Goal: Information Seeking & Learning: Learn about a topic

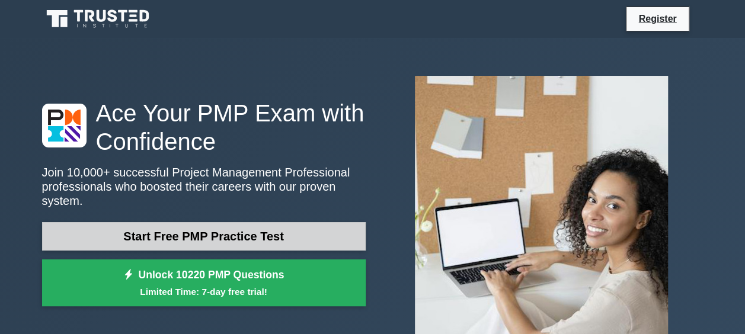
click at [206, 222] on link "Start Free PMP Practice Test" at bounding box center [204, 236] width 324 height 28
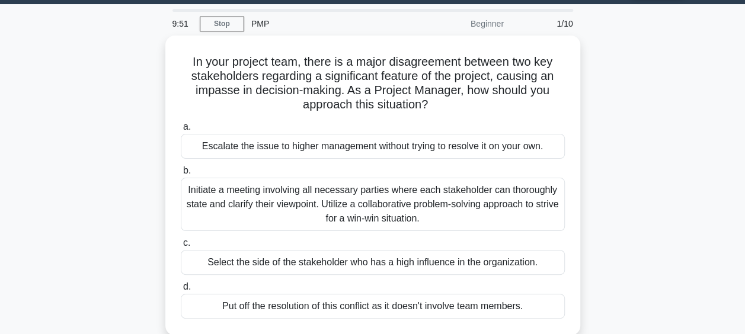
scroll to position [13, 0]
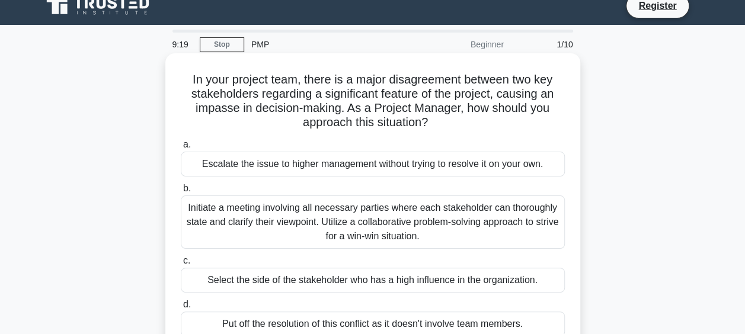
click at [260, 215] on div "Initiate a meeting involving all necessary parties where each stakeholder can t…" at bounding box center [373, 222] width 384 height 53
click at [181, 193] on input "b. Initiate a meeting involving all necessary parties where each stakeholder ca…" at bounding box center [181, 189] width 0 height 8
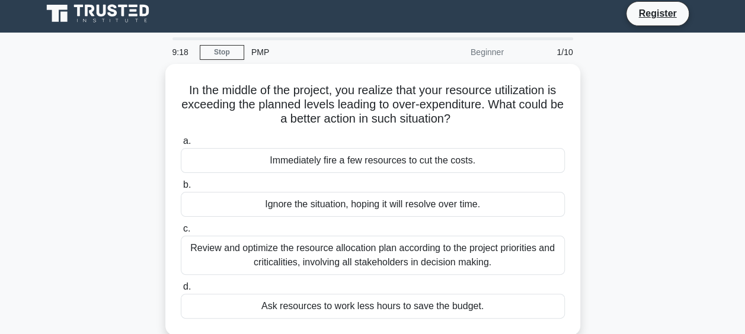
scroll to position [0, 0]
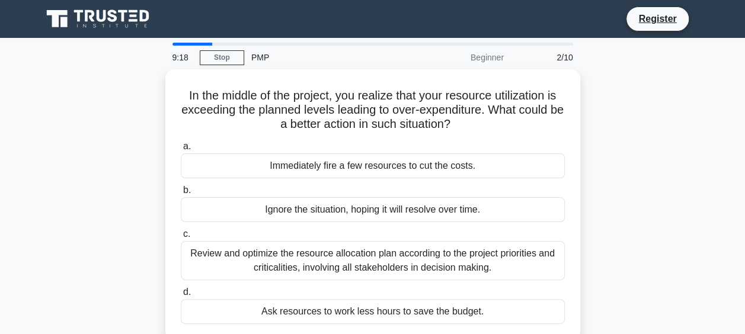
click at [260, 215] on div "a. Immediately fire a few resources to cut the costs. b. Ignore the situation, …" at bounding box center [373, 232] width 399 height 190
click at [100, 250] on div "In the middle of the project, you realize that your resource utilization is exc…" at bounding box center [373, 212] width 676 height 286
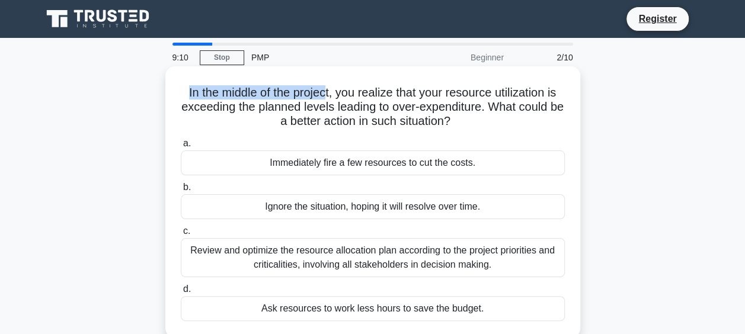
drag, startPoint x: 181, startPoint y: 86, endPoint x: 327, endPoint y: 88, distance: 145.9
click at [327, 88] on h5 "In the middle of the project, you realize that your resource utilization is exc…" at bounding box center [373, 107] width 387 height 44
click at [200, 92] on h5 "In the middle of the project, you realize that your resource utilization is exc…" at bounding box center [373, 107] width 387 height 44
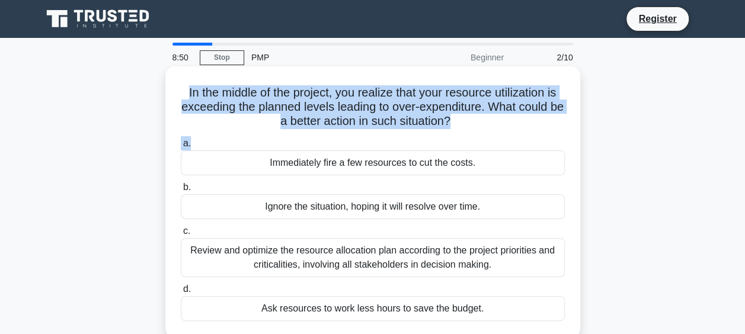
drag, startPoint x: 183, startPoint y: 88, endPoint x: 477, endPoint y: 125, distance: 295.8
click at [477, 125] on div "In the middle of the project, you realize that your resource utilization is exc…" at bounding box center [373, 202] width 406 height 262
click at [503, 120] on h5 "In the middle of the project, you realize that your resource utilization is exc…" at bounding box center [373, 107] width 387 height 44
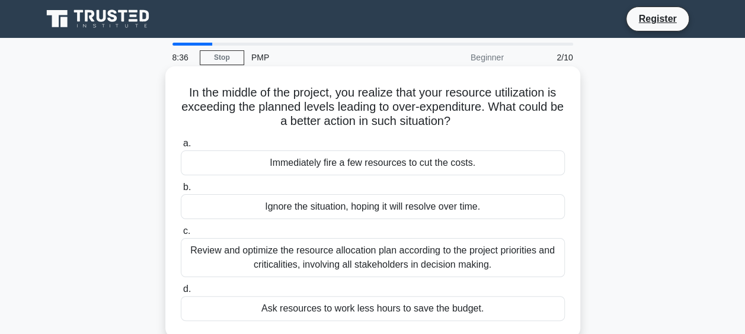
click at [276, 252] on div "Review and optimize the resource allocation plan according to the project prior…" at bounding box center [373, 257] width 384 height 39
click at [181, 235] on input "c. Review and optimize the resource allocation plan according to the project pr…" at bounding box center [181, 232] width 0 height 8
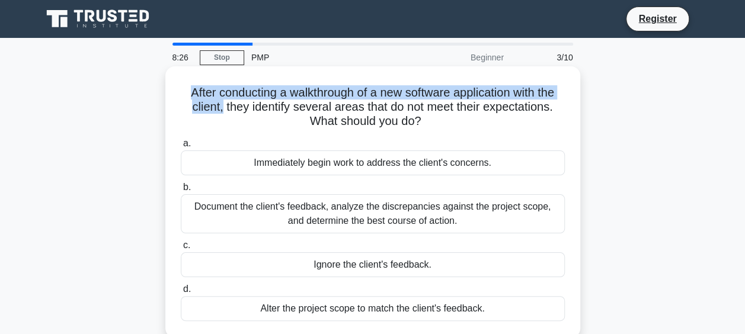
drag, startPoint x: 179, startPoint y: 89, endPoint x: 219, endPoint y: 106, distance: 43.6
click at [219, 106] on h5 "After conducting a walkthrough of a new software application with the client, t…" at bounding box center [373, 107] width 387 height 44
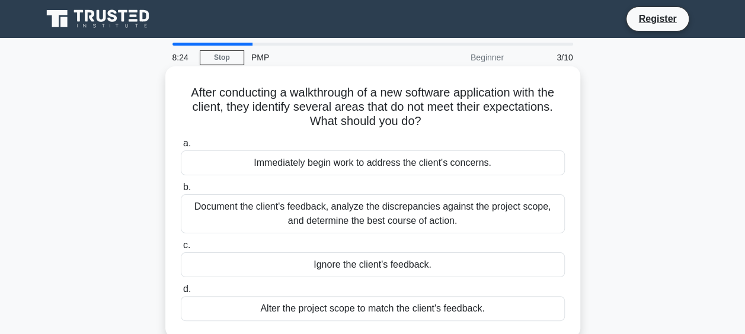
drag, startPoint x: 219, startPoint y: 106, endPoint x: 327, endPoint y: 104, distance: 107.9
click at [327, 104] on h5 "After conducting a walkthrough of a new software application with the client, t…" at bounding box center [373, 107] width 387 height 44
click at [376, 208] on div "Document the client's feedback, analyze the discrepancies against the project s…" at bounding box center [373, 214] width 384 height 39
click at [181, 192] on input "b. Document the client's feedback, analyze the discrepancies against the projec…" at bounding box center [181, 188] width 0 height 8
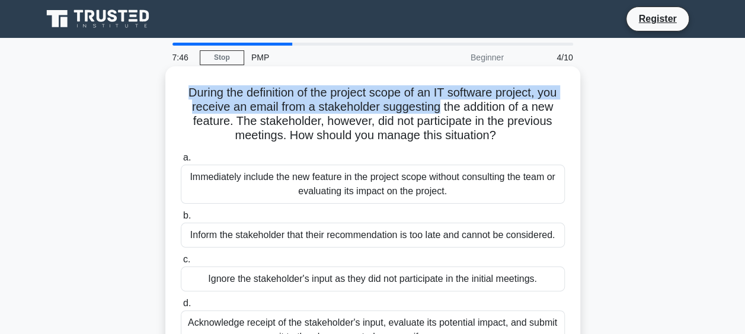
drag, startPoint x: 183, startPoint y: 85, endPoint x: 438, endPoint y: 102, distance: 255.5
click at [438, 102] on h5 "During the definition of the project scope of an IT software project, you recei…" at bounding box center [373, 114] width 387 height 58
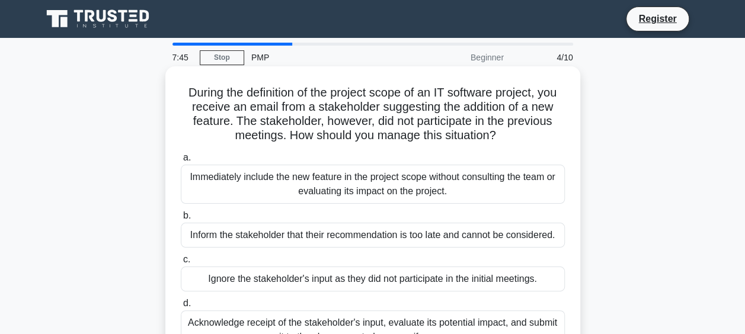
drag, startPoint x: 438, startPoint y: 102, endPoint x: 459, endPoint y: 104, distance: 21.5
click at [459, 104] on h5 "During the definition of the project scope of an IT software project, you recei…" at bounding box center [373, 114] width 387 height 58
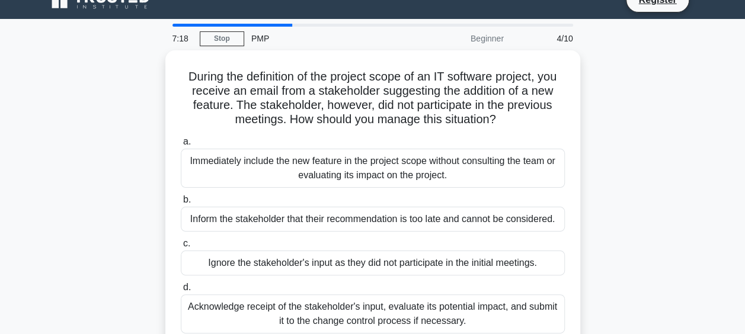
scroll to position [24, 0]
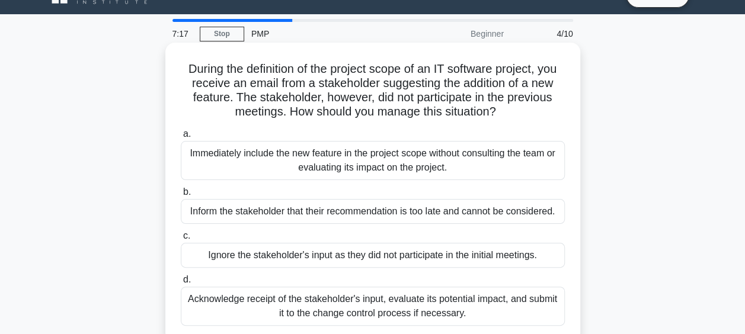
click at [427, 300] on div "Acknowledge receipt of the stakeholder's input, evaluate its potential impact, …" at bounding box center [373, 306] width 384 height 39
click at [181, 284] on input "d. Acknowledge receipt of the stakeholder's input, evaluate its potential impac…" at bounding box center [181, 280] width 0 height 8
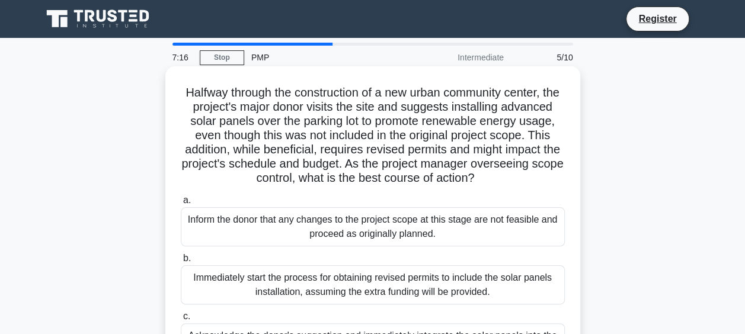
scroll to position [0, 0]
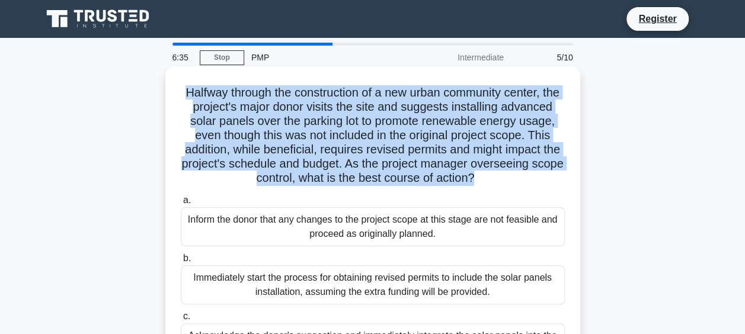
drag, startPoint x: 187, startPoint y: 88, endPoint x: 572, endPoint y: 173, distance: 394.2
click at [572, 173] on div "Halfway through the construction of a new urban community center, the project's…" at bounding box center [373, 252] width 406 height 362
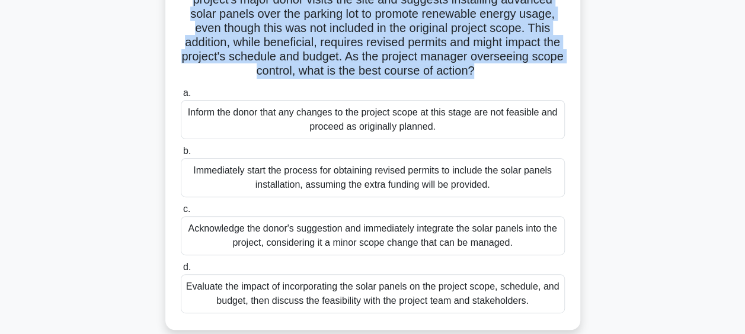
scroll to position [119, 0]
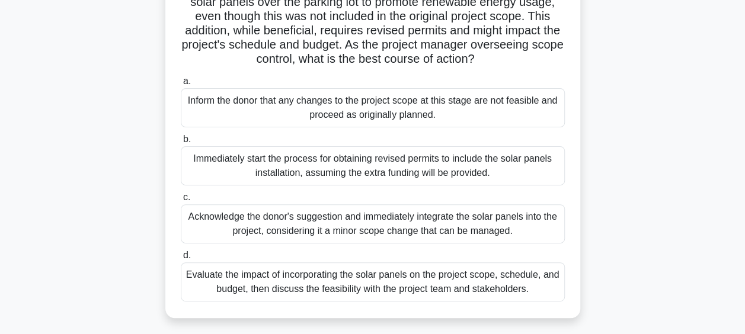
click at [383, 299] on div "Evaluate the impact of incorporating the solar panels on the project scope, sch…" at bounding box center [373, 282] width 384 height 39
click at [181, 260] on input "d. Evaluate the impact of incorporating the solar panels on the project scope, …" at bounding box center [181, 256] width 0 height 8
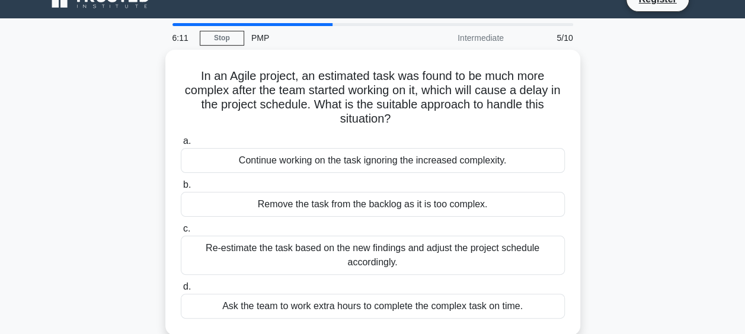
scroll to position [0, 0]
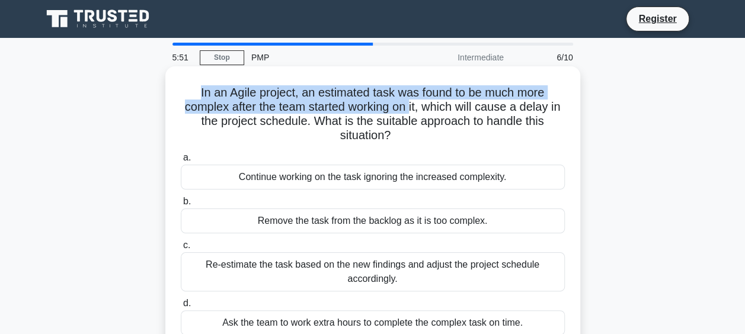
drag, startPoint x: 193, startPoint y: 89, endPoint x: 419, endPoint y: 104, distance: 225.9
click at [419, 104] on h5 "In an Agile project, an estimated task was found to be much more complex after …" at bounding box center [373, 114] width 387 height 58
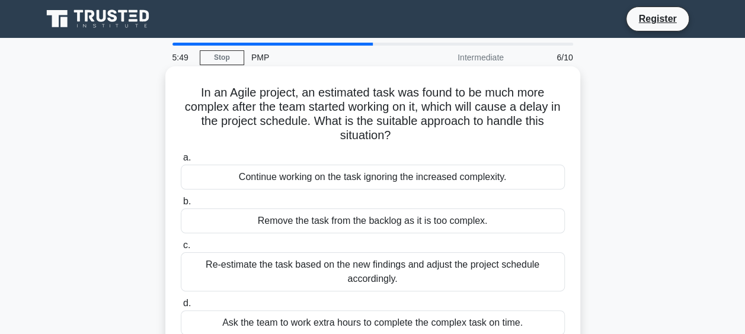
click at [215, 125] on h5 "In an Agile project, an estimated task was found to be much more complex after …" at bounding box center [373, 114] width 387 height 58
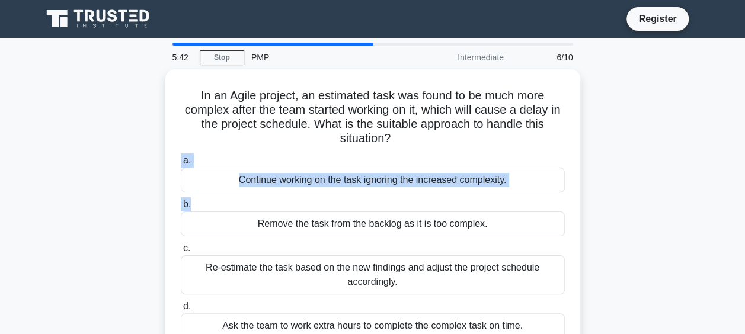
drag, startPoint x: 744, startPoint y: 129, endPoint x: 752, endPoint y: 191, distance: 62.2
click at [745, 191] on html "Register 5:42 Stop PMP" at bounding box center [372, 320] width 745 height 640
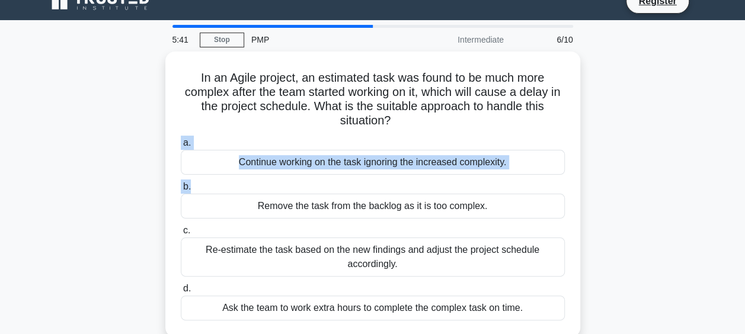
scroll to position [20, 0]
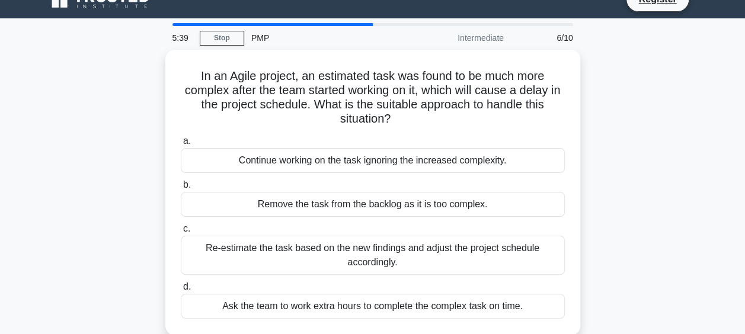
click at [654, 228] on div "In an Agile project, an estimated task was found to be much more complex after …" at bounding box center [373, 200] width 676 height 300
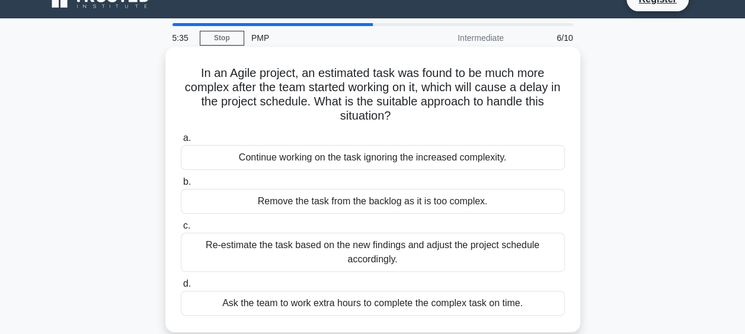
click at [382, 243] on div "Re-estimate the task based on the new findings and adjust the project schedule …" at bounding box center [373, 252] width 384 height 39
click at [181, 230] on input "c. Re-estimate the task based on the new findings and adjust the project schedu…" at bounding box center [181, 226] width 0 height 8
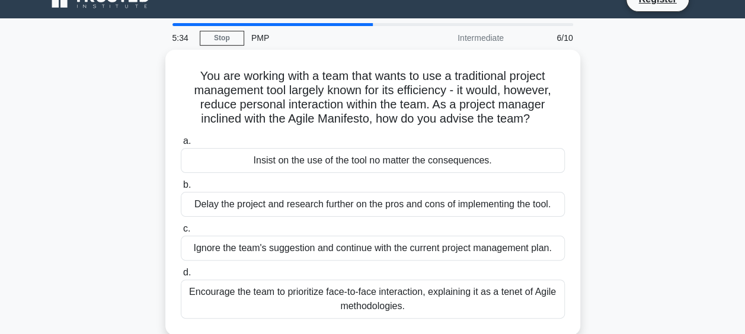
scroll to position [0, 0]
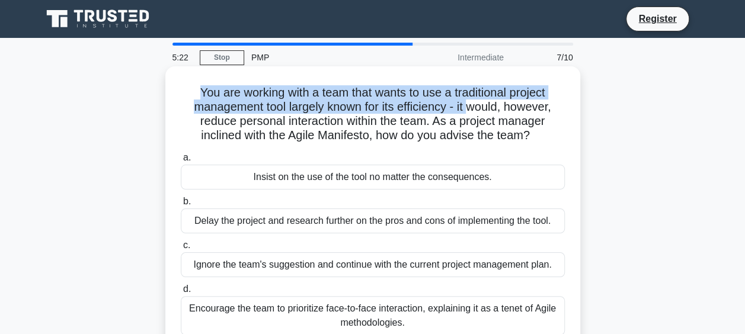
drag, startPoint x: 196, startPoint y: 91, endPoint x: 477, endPoint y: 103, distance: 281.3
click at [477, 103] on h5 "You are working with a team that wants to use a traditional project management …" at bounding box center [373, 114] width 387 height 58
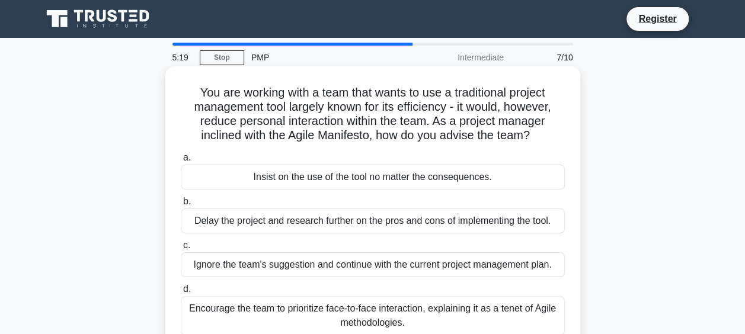
click at [208, 117] on h5 "You are working with a team that wants to use a traditional project management …" at bounding box center [373, 114] width 387 height 58
drag, startPoint x: 254, startPoint y: 133, endPoint x: 374, endPoint y: 133, distance: 119.8
click at [374, 133] on h5 "You are working with a team that wants to use a traditional project management …" at bounding box center [373, 114] width 387 height 58
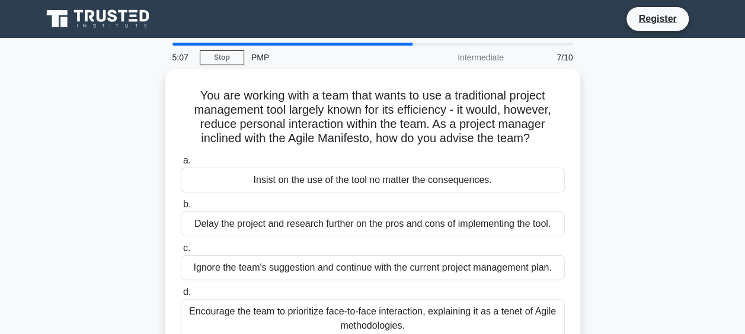
click at [618, 145] on div "You are working with a team that wants to use a traditional project management …" at bounding box center [373, 219] width 676 height 300
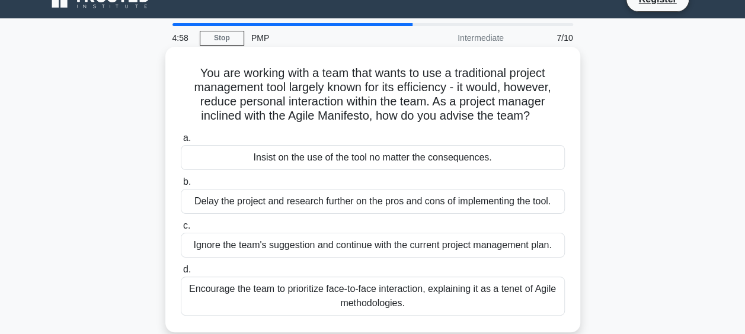
click at [333, 287] on div "Encourage the team to prioritize face-to-face interaction, explaining it as a t…" at bounding box center [373, 296] width 384 height 39
click at [181, 274] on input "d. Encourage the team to prioritize face-to-face interaction, explaining it as …" at bounding box center [181, 270] width 0 height 8
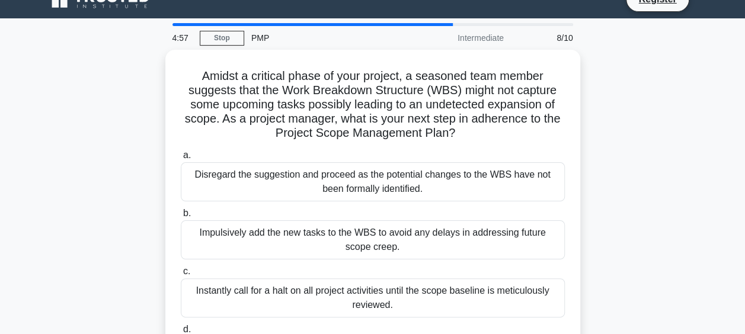
scroll to position [0, 0]
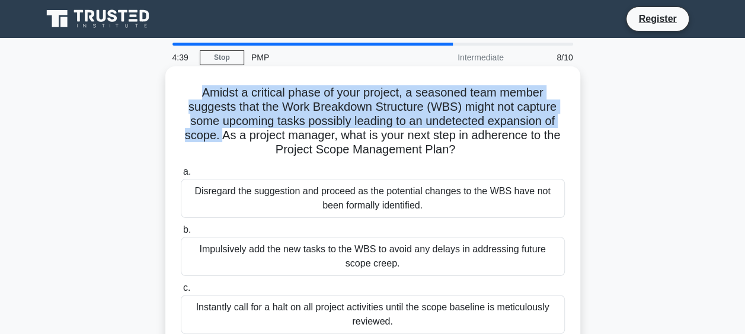
drag, startPoint x: 197, startPoint y: 90, endPoint x: 217, endPoint y: 135, distance: 49.9
click at [217, 135] on h5 "Amidst a critical phase of your project, a seasoned team member suggests that t…" at bounding box center [373, 121] width 387 height 72
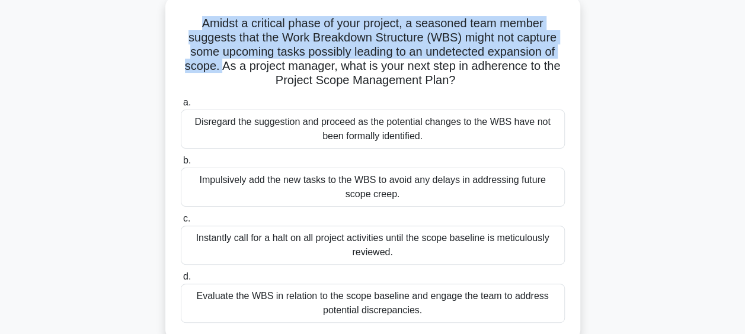
scroll to position [77, 0]
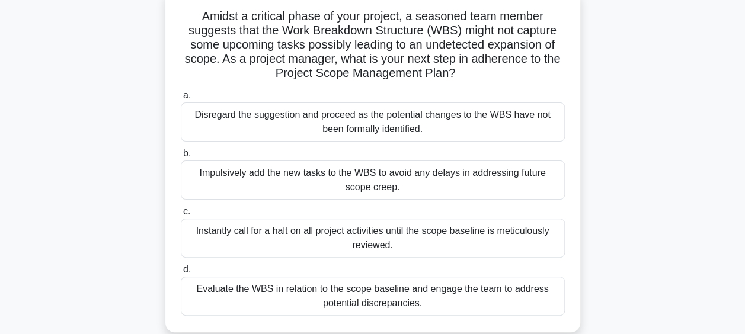
click at [374, 295] on div "Evaluate the WBS in relation to the scope baseline and engage the team to addre…" at bounding box center [373, 296] width 384 height 39
click at [181, 274] on input "d. Evaluate the WBS in relation to the scope baseline and engage the team to ad…" at bounding box center [181, 270] width 0 height 8
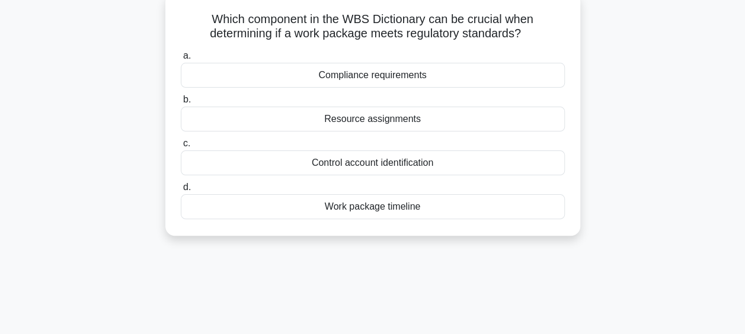
scroll to position [0, 0]
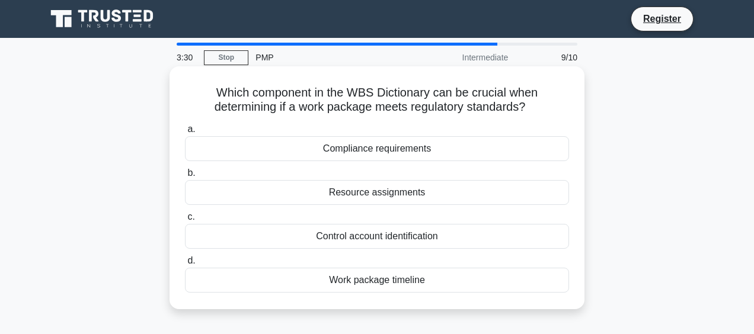
click at [372, 142] on div "Compliance requirements" at bounding box center [377, 148] width 384 height 25
click at [185, 133] on input "a. Compliance requirements" at bounding box center [185, 130] width 0 height 8
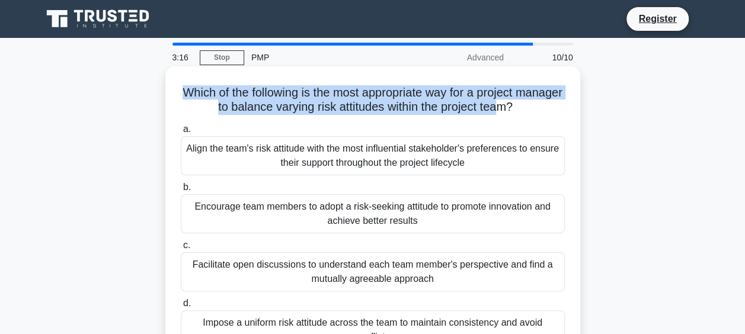
drag, startPoint x: 205, startPoint y: 83, endPoint x: 530, endPoint y: 103, distance: 325.6
click at [530, 103] on h5 "Which of the following is the most appropriate way for a project manager to bal…" at bounding box center [373, 100] width 387 height 30
click at [323, 109] on h5 "Which of the following is the most appropriate way for a project manager to bal…" at bounding box center [373, 100] width 387 height 30
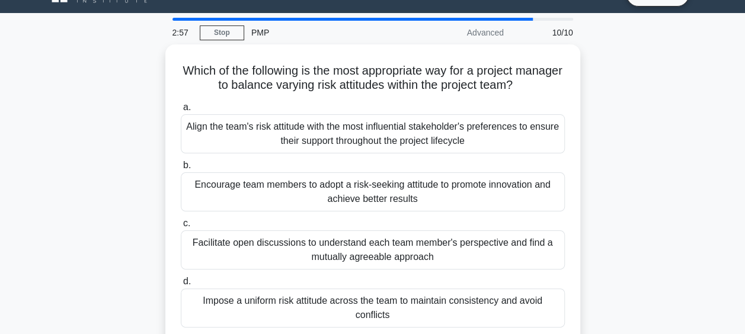
scroll to position [30, 0]
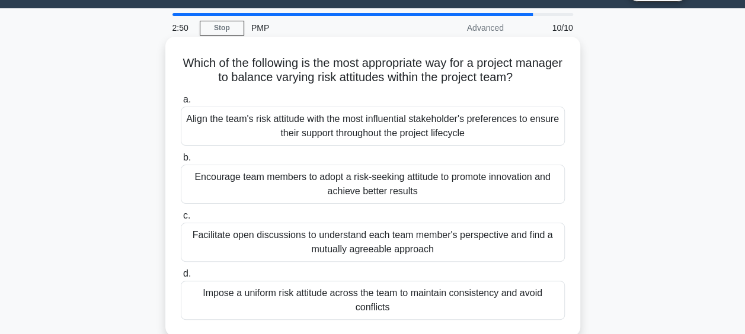
click at [238, 120] on div "Align the team's risk attitude with the most influential stakeholder's preferen…" at bounding box center [373, 126] width 384 height 39
click at [181, 104] on input "a. Align the team's risk attitude with the most influential stakeholder's prefe…" at bounding box center [181, 100] width 0 height 8
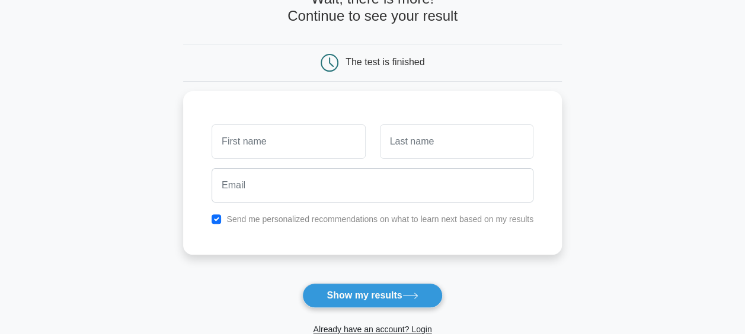
scroll to position [75, 0]
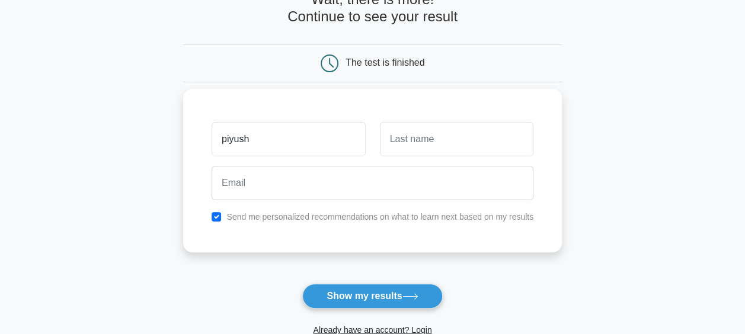
type input "piyush"
click at [420, 133] on input "text" at bounding box center [457, 139] width 154 height 34
type input "kumar"
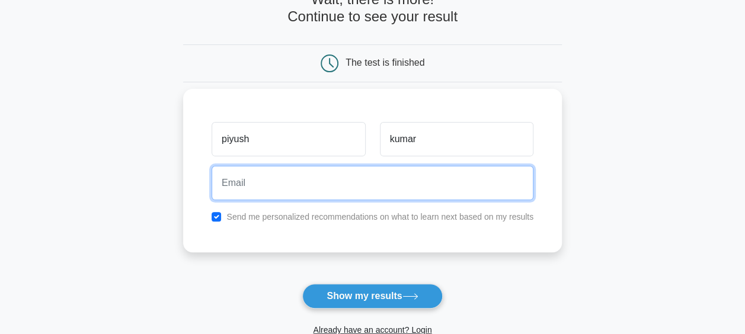
click at [318, 177] on input "email" at bounding box center [373, 183] width 322 height 34
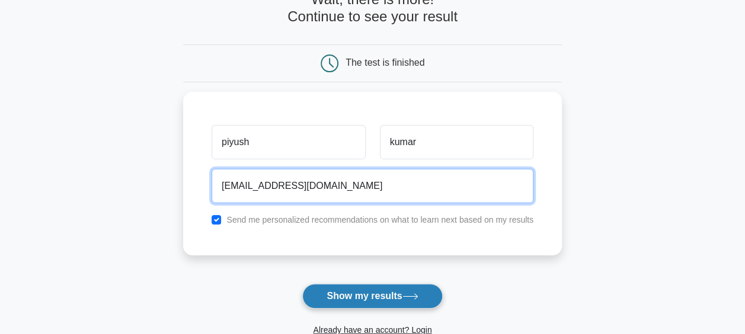
type input "piyush03170@gmail.com"
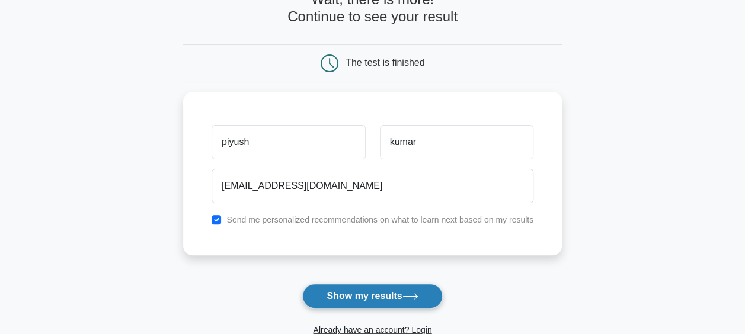
click at [370, 284] on button "Show my results" at bounding box center [372, 296] width 140 height 25
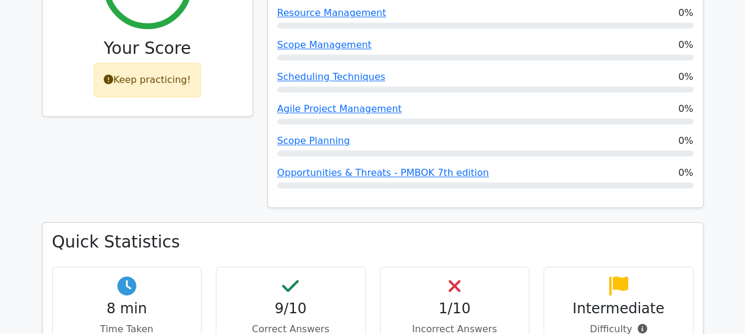
scroll to position [607, 0]
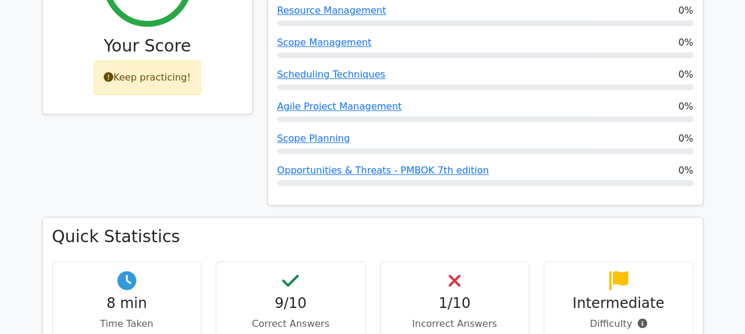
click at [440, 262] on div "1/10 Incorrect Answers" at bounding box center [455, 302] width 150 height 80
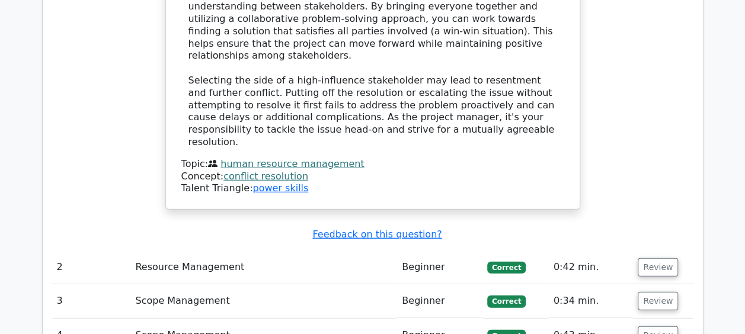
scroll to position [1471, 0]
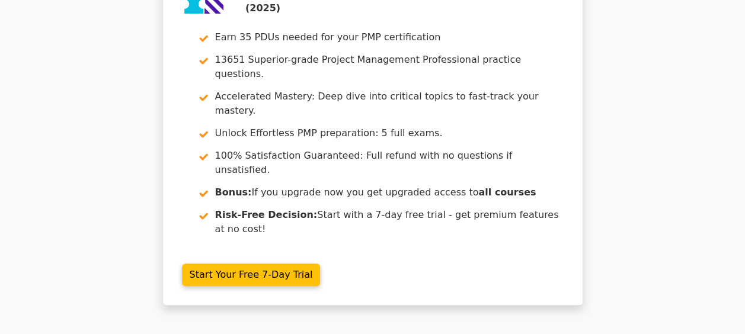
scroll to position [0, 0]
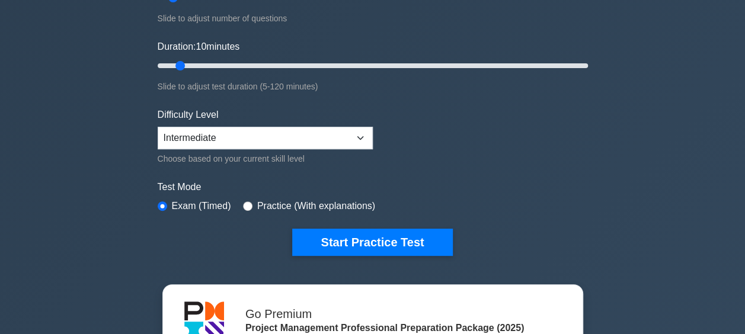
scroll to position [213, 0]
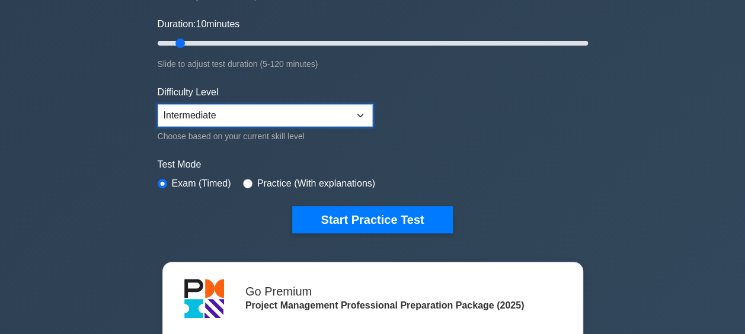
click at [362, 104] on select "Beginner Intermediate Expert" at bounding box center [265, 115] width 215 height 23
select select "expert"
click at [158, 104] on select "Beginner Intermediate Expert" at bounding box center [265, 115] width 215 height 23
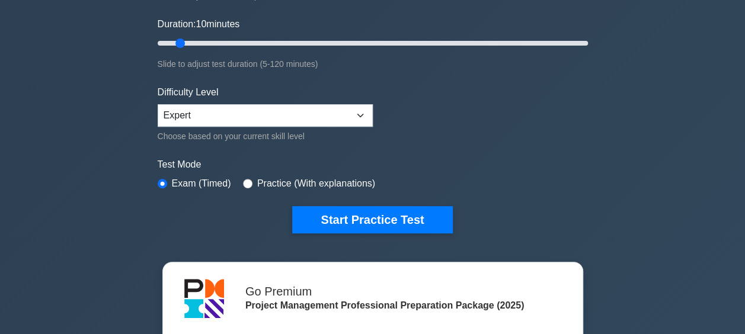
click at [523, 138] on form "Topics Scope Management Time Management Cost Management Quality Management Risk…" at bounding box center [373, 50] width 431 height 366
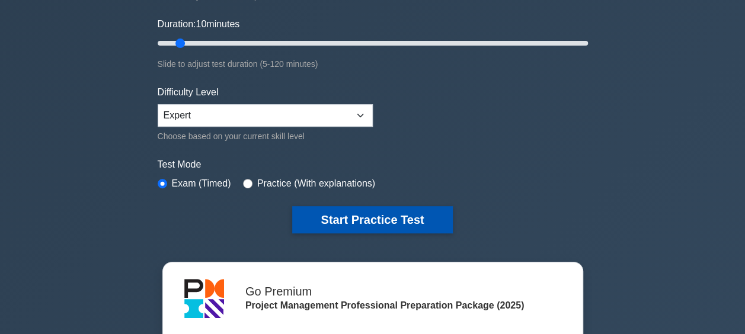
click at [349, 213] on button "Start Practice Test" at bounding box center [372, 219] width 160 height 27
click at [337, 211] on button "Start Practice Test" at bounding box center [372, 219] width 160 height 27
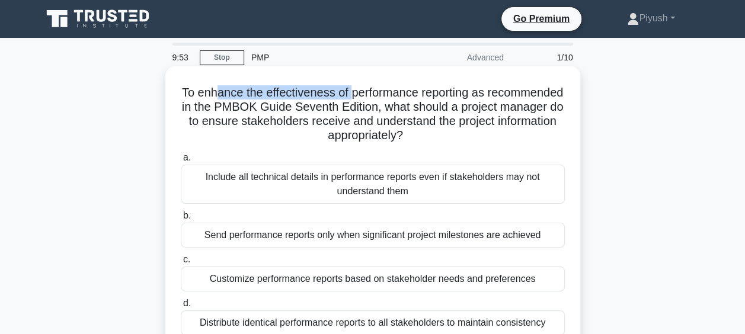
drag, startPoint x: 256, startPoint y: 89, endPoint x: 393, endPoint y: 92, distance: 137.0
click at [393, 92] on h5 "To enhance the effectiveness of performance reporting as recommended in the PMB…" at bounding box center [373, 114] width 387 height 58
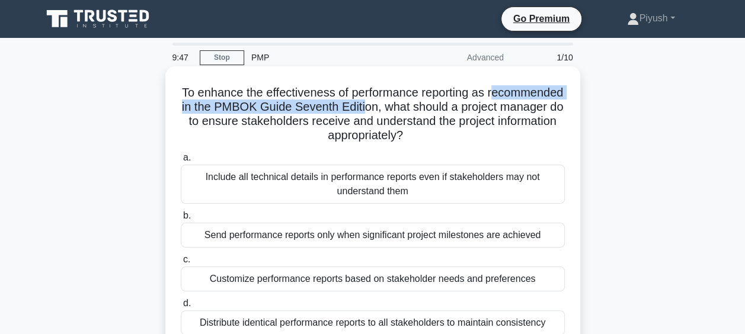
drag, startPoint x: 199, startPoint y: 105, endPoint x: 458, endPoint y: 105, distance: 259.7
click at [458, 105] on h5 "To enhance the effectiveness of performance reporting as recommended in the PMB…" at bounding box center [373, 114] width 387 height 58
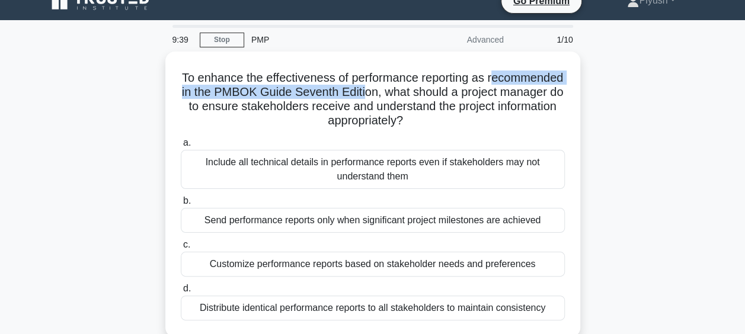
scroll to position [21, 0]
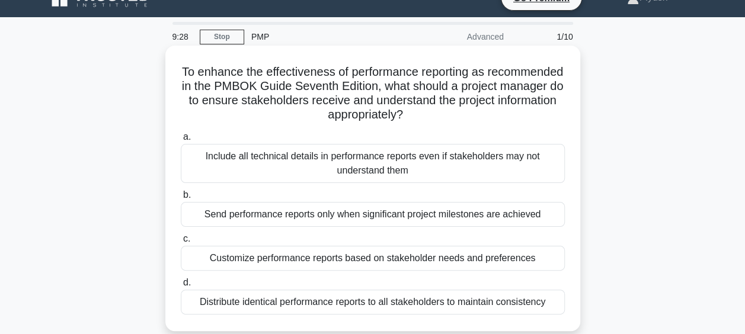
click at [302, 68] on h5 "To enhance the effectiveness of performance reporting as recommended in the PMB…" at bounding box center [373, 94] width 387 height 58
click at [423, 254] on div "Customize performance reports based on stakeholder needs and preferences" at bounding box center [373, 258] width 384 height 25
click at [181, 243] on input "c. Customize performance reports based on stakeholder needs and preferences" at bounding box center [181, 239] width 0 height 8
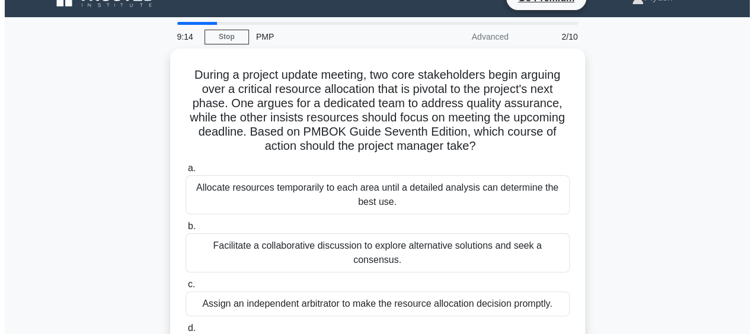
scroll to position [0, 0]
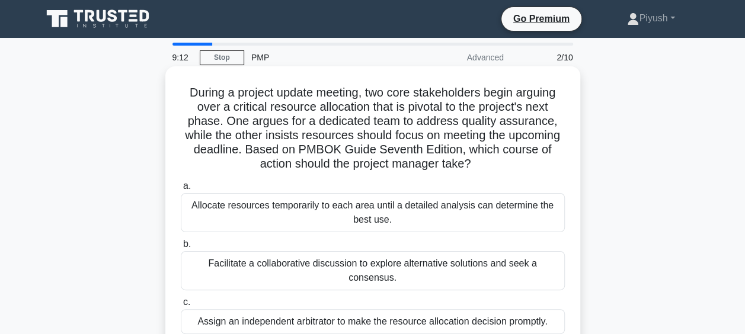
click at [182, 85] on h5 "During a project update meeting, two core stakeholders begin arguing over a cri…" at bounding box center [373, 128] width 387 height 87
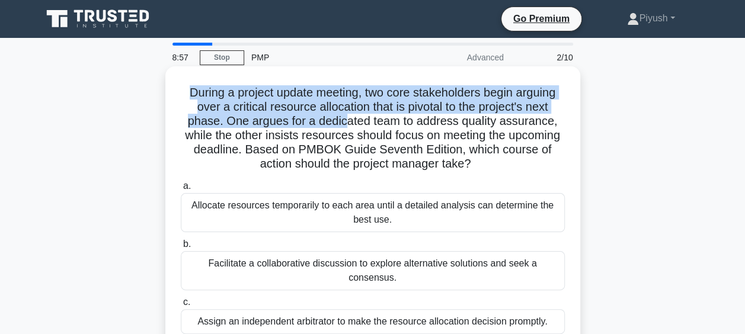
drag, startPoint x: 182, startPoint y: 84, endPoint x: 346, endPoint y: 120, distance: 168.1
click at [346, 120] on h5 "During a project update meeting, two core stakeholders begin arguing over a cri…" at bounding box center [373, 128] width 387 height 87
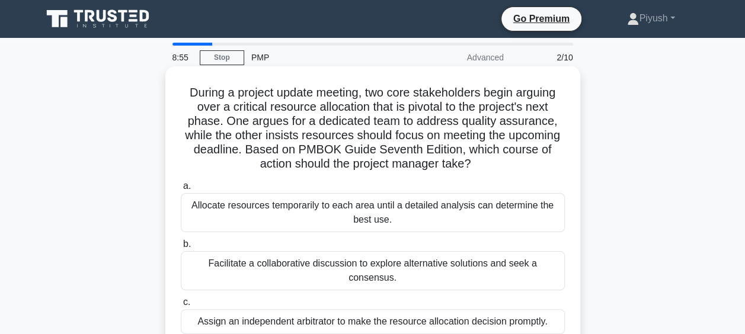
drag, startPoint x: 346, startPoint y: 120, endPoint x: 349, endPoint y: 185, distance: 65.3
click at [349, 185] on label "a. Allocate resources temporarily to each area until a detailed analysis can de…" at bounding box center [373, 205] width 384 height 53
click at [181, 185] on input "a. Allocate resources temporarily to each area until a detailed analysis can de…" at bounding box center [181, 187] width 0 height 8
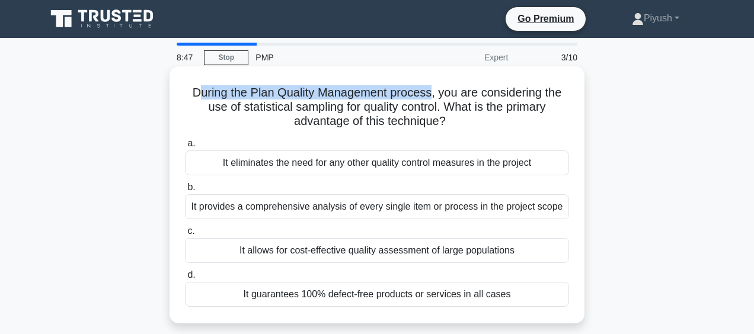
drag, startPoint x: 193, startPoint y: 91, endPoint x: 434, endPoint y: 91, distance: 240.8
click at [434, 91] on h5 "During the Plan Quality Management process, you are considering the use of stat…" at bounding box center [377, 107] width 387 height 44
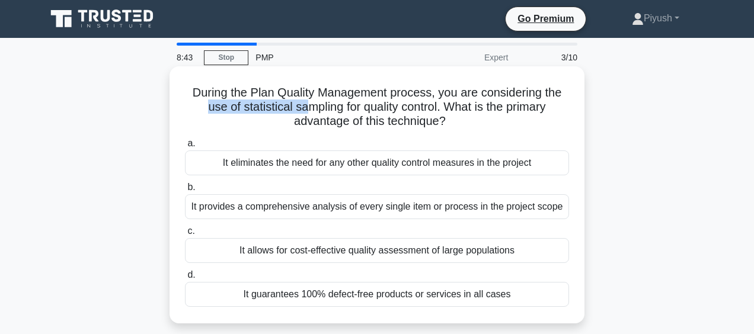
drag, startPoint x: 199, startPoint y: 105, endPoint x: 304, endPoint y: 106, distance: 104.4
click at [304, 106] on h5 "During the Plan Quality Management process, you are considering the use of stat…" at bounding box center [377, 107] width 387 height 44
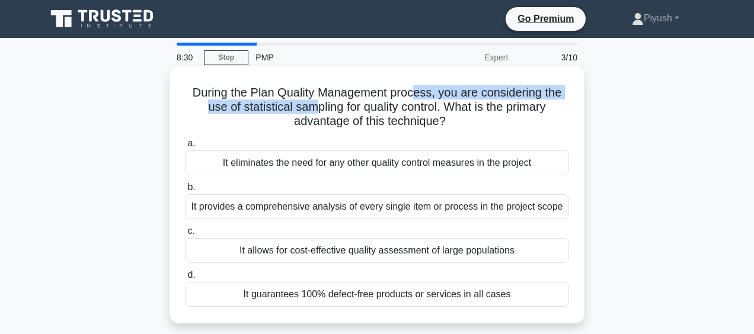
drag, startPoint x: 419, startPoint y: 91, endPoint x: 310, endPoint y: 109, distance: 110.5
click at [310, 109] on h5 "During the Plan Quality Management process, you are considering the use of stat…" at bounding box center [377, 107] width 387 height 44
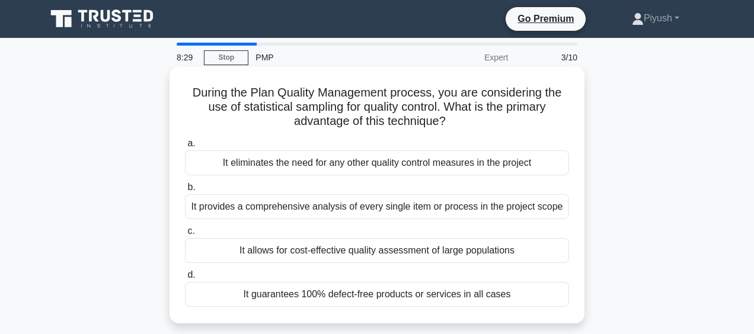
click at [276, 202] on div "It provides a comprehensive analysis of every single item or process in the pro…" at bounding box center [377, 207] width 384 height 25
click at [185, 192] on input "b. It provides a comprehensive analysis of every single item or process in the …" at bounding box center [185, 188] width 0 height 8
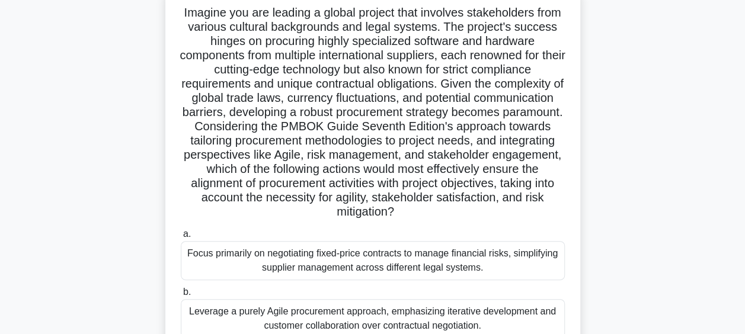
scroll to position [126, 0]
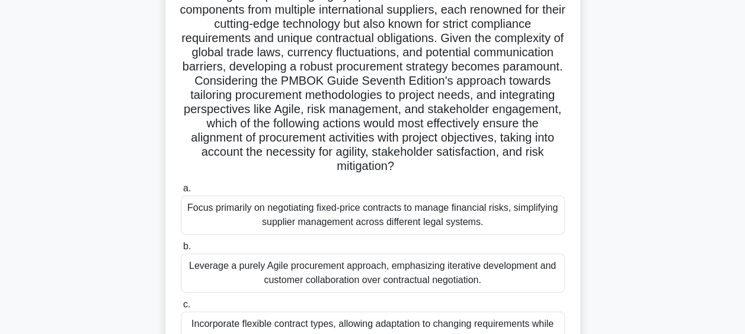
click at [343, 275] on div "Leverage a purely Agile procurement approach, emphasizing iterative development…" at bounding box center [373, 273] width 384 height 39
click at [181, 251] on input "b. Leverage a purely Agile procurement approach, emphasizing iterative developm…" at bounding box center [181, 247] width 0 height 8
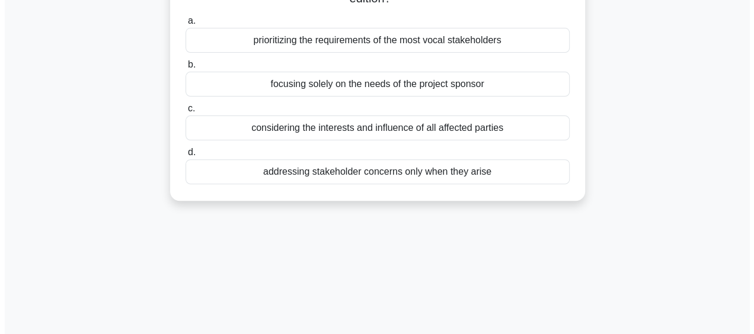
scroll to position [0, 0]
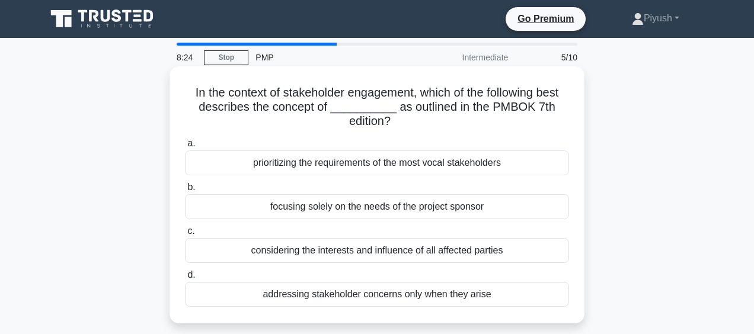
click at [307, 162] on div "prioritizing the requirements of the most vocal stakeholders" at bounding box center [377, 163] width 384 height 25
click at [185, 148] on input "a. prioritizing the requirements of the most vocal stakeholders" at bounding box center [185, 144] width 0 height 8
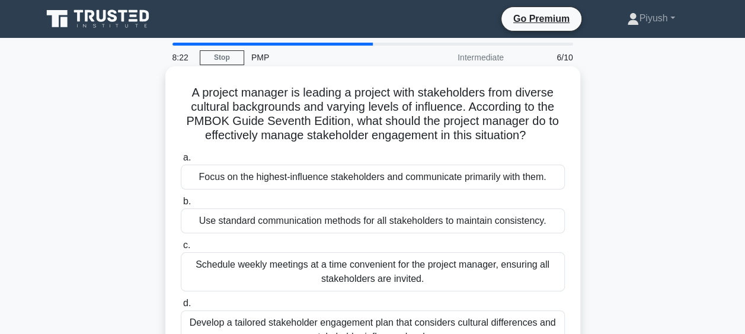
click at [269, 320] on div "Develop a tailored stakeholder engagement plan that considers cultural differen…" at bounding box center [373, 330] width 384 height 39
click at [181, 308] on input "d. Develop a tailored stakeholder engagement plan that considers cultural diffe…" at bounding box center [181, 304] width 0 height 8
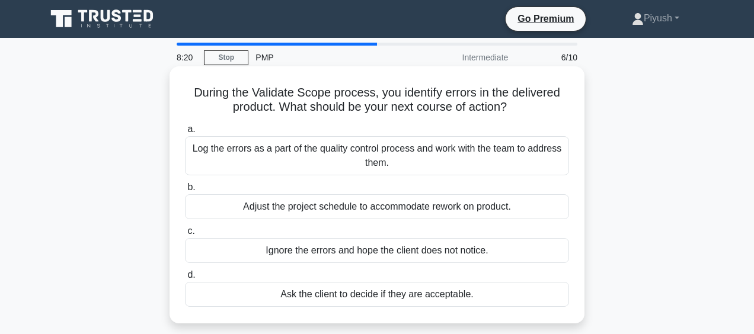
click at [309, 207] on div "Adjust the project schedule to accommodate rework on product." at bounding box center [377, 207] width 384 height 25
click at [185, 192] on input "b. Adjust the project schedule to accommodate rework on product." at bounding box center [185, 188] width 0 height 8
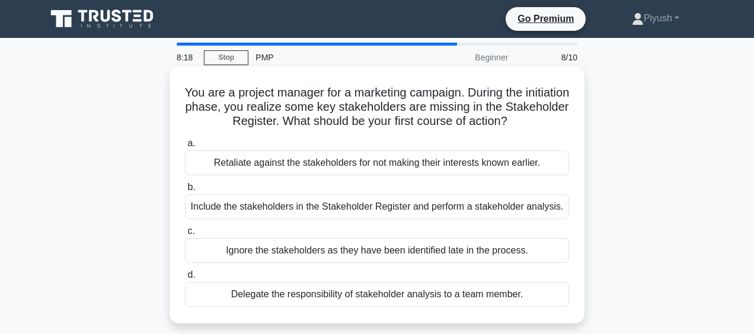
click at [272, 208] on div "Include the stakeholders in the Stakeholder Register and perform a stakeholder …" at bounding box center [377, 207] width 384 height 25
click at [185, 192] on input "b. Include the stakeholders in the Stakeholder Register and perform a stakehold…" at bounding box center [185, 188] width 0 height 8
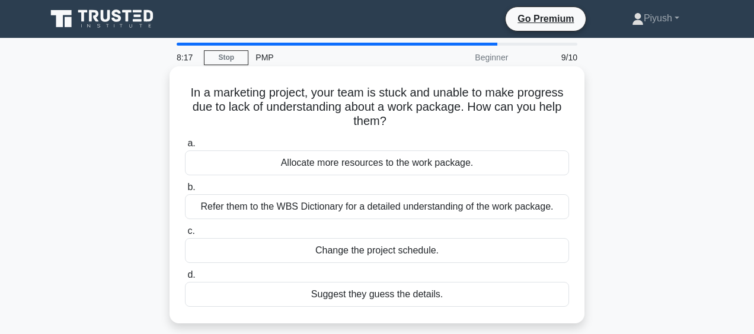
click at [247, 159] on div "Allocate more resources to the work package." at bounding box center [377, 163] width 384 height 25
click at [185, 148] on input "a. Allocate more resources to the work package." at bounding box center [185, 144] width 0 height 8
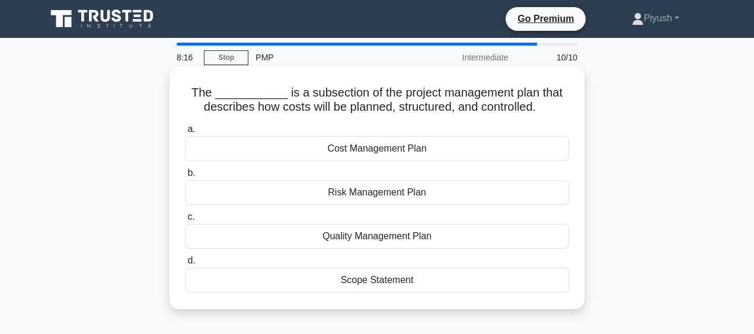
click at [277, 202] on div "a. Cost Management [MEDICAL_DATA]. Risk Management Plan c." at bounding box center [377, 208] width 399 height 176
click at [313, 196] on div "Risk Management Plan" at bounding box center [377, 192] width 384 height 25
click at [185, 177] on input "b. Risk Management Plan" at bounding box center [185, 174] width 0 height 8
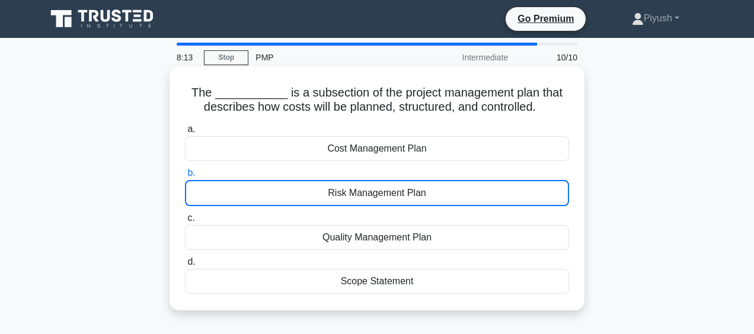
click at [360, 183] on div "Risk Management Plan" at bounding box center [377, 193] width 384 height 26
click at [185, 177] on input "b. Risk Management Plan" at bounding box center [185, 174] width 0 height 8
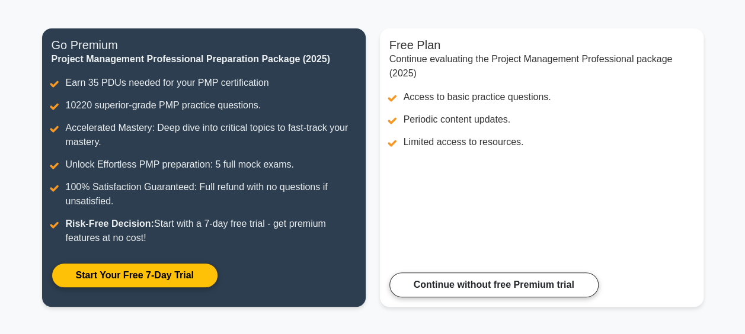
scroll to position [126, 0]
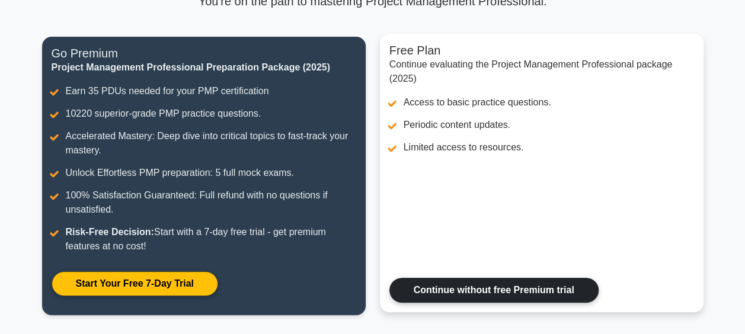
click at [487, 278] on link "Continue without free Premium trial" at bounding box center [494, 290] width 209 height 25
